Goal: Information Seeking & Learning: Learn about a topic

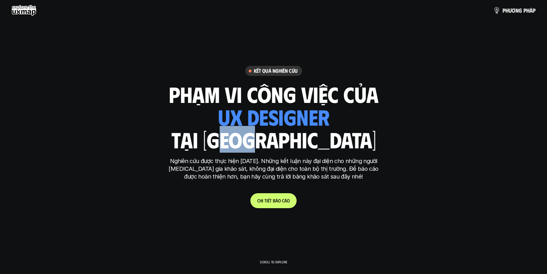
drag, startPoint x: 292, startPoint y: 142, endPoint x: 266, endPoint y: 144, distance: 25.9
click at [266, 144] on h1 "tại [GEOGRAPHIC_DATA]" at bounding box center [273, 139] width 205 height 24
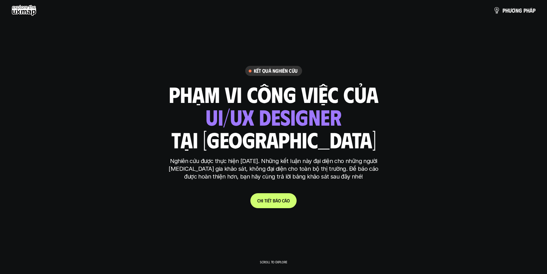
click at [306, 140] on h1 "tại [GEOGRAPHIC_DATA]" at bounding box center [273, 139] width 205 height 24
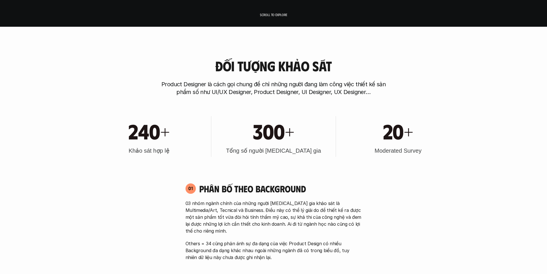
scroll to position [210, 0]
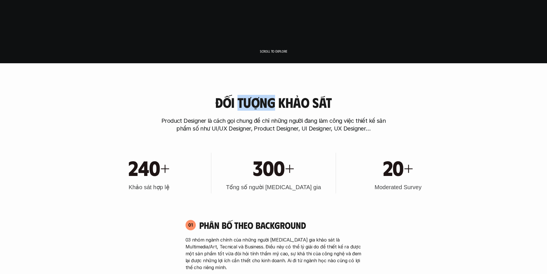
drag, startPoint x: 240, startPoint y: 104, endPoint x: 276, endPoint y: 108, distance: 35.8
click at [276, 108] on h3 "Đối tượng khảo sát" at bounding box center [273, 102] width 117 height 15
click at [405, 150] on div "240+ Khảo sát hợp lệ 300+ Tổng số người [MEDICAL_DATA] gia 20+ Moderated Survey" at bounding box center [274, 173] width 368 height 58
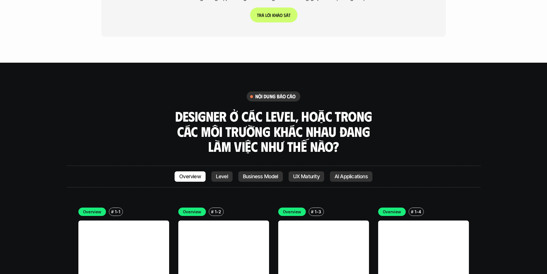
scroll to position [1579, 0]
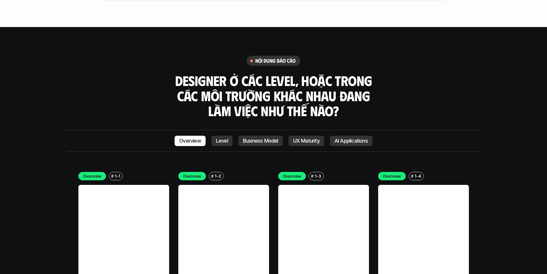
click at [230, 136] on link "Level" at bounding box center [221, 141] width 21 height 10
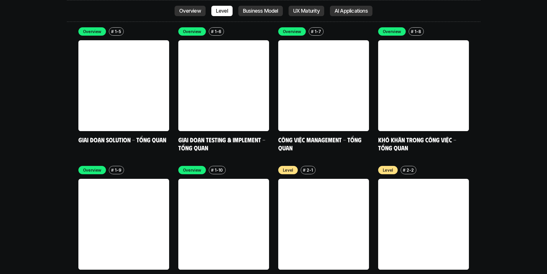
scroll to position [1968, 0]
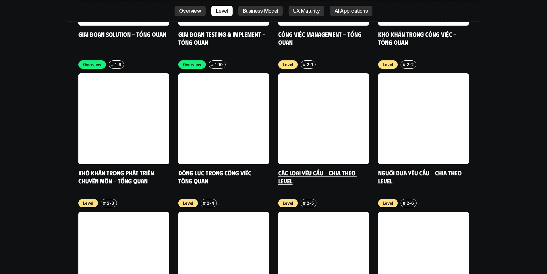
click at [337, 169] on link "Các loại yêu cầu - Chia theo level" at bounding box center [317, 177] width 79 height 16
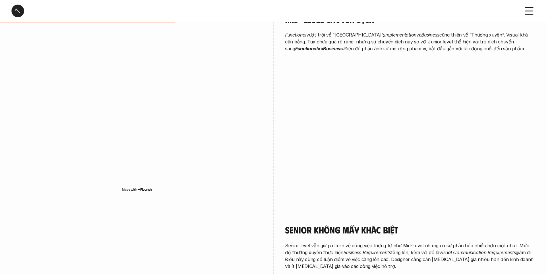
scroll to position [842, 0]
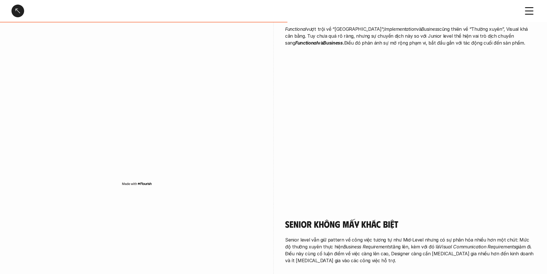
click at [529, 11] on use at bounding box center [530, 11] width 8 height 7
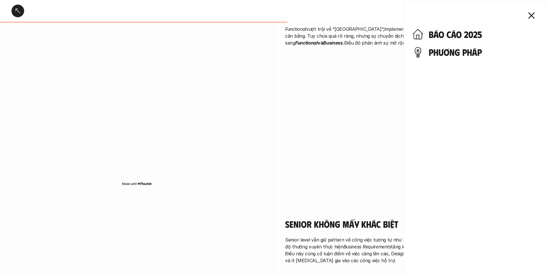
click at [536, 13] on icon at bounding box center [531, 15] width 13 height 13
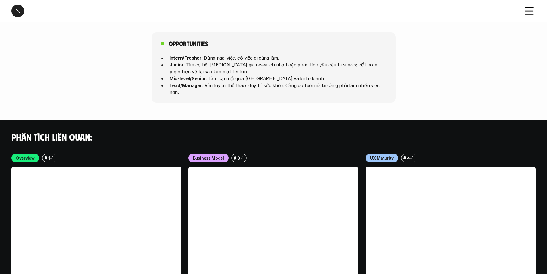
scroll to position [1640, 0]
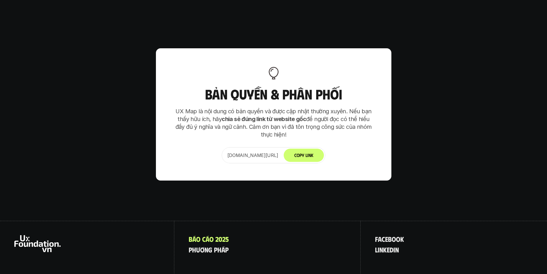
scroll to position [3606, 0]
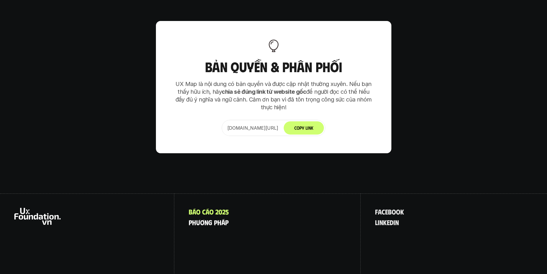
click at [210, 218] on p "p h ư ơ n g p h á p" at bounding box center [209, 221] width 40 height 7
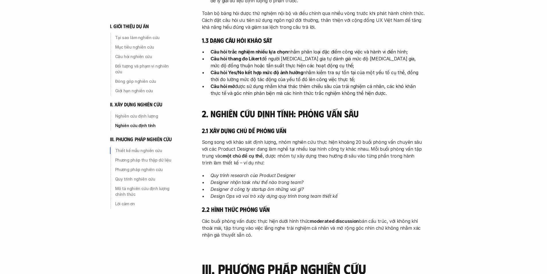
scroll to position [1369, 0]
